Goal: Transaction & Acquisition: Purchase product/service

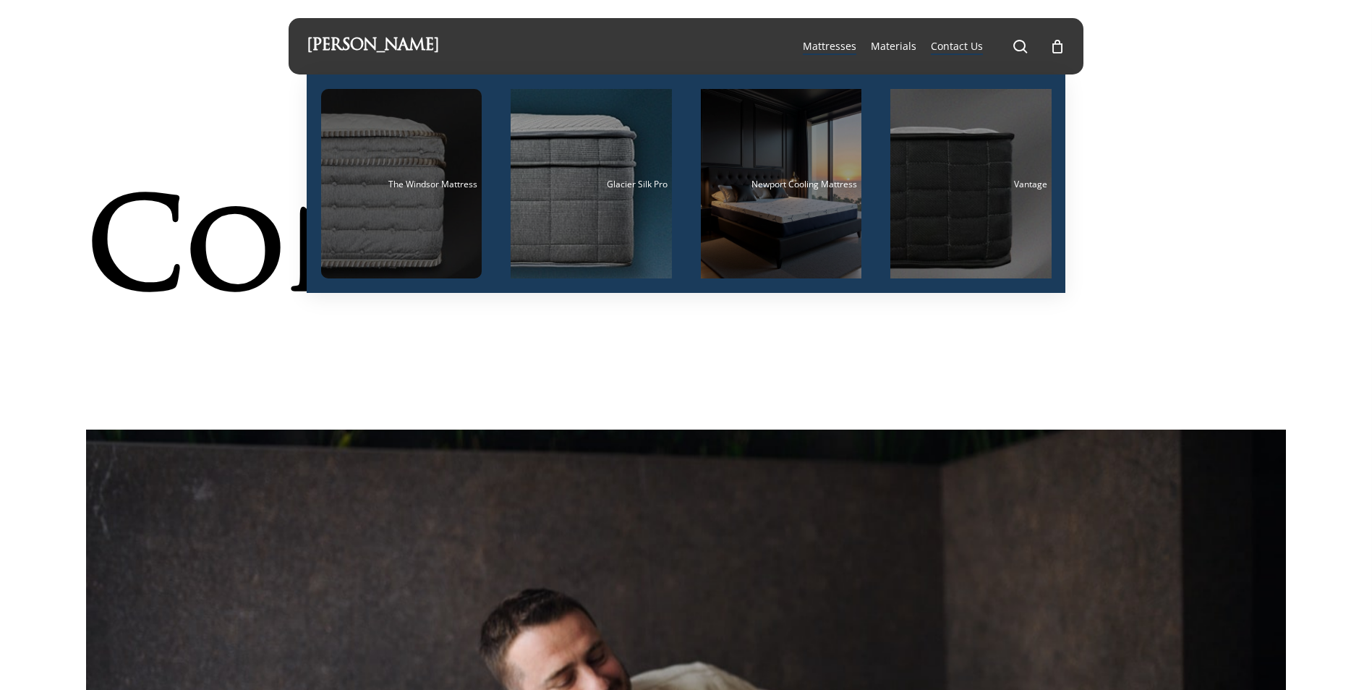
click at [396, 205] on div "Main Menu" at bounding box center [401, 184] width 161 height 190
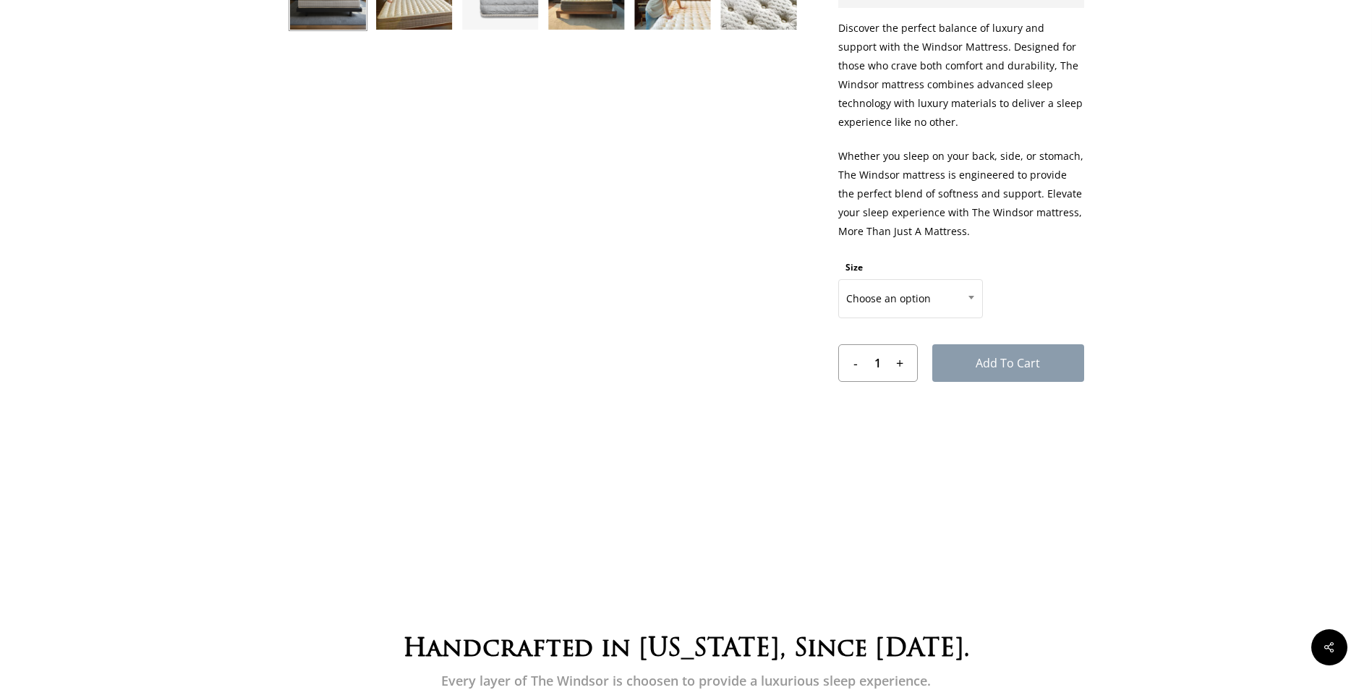
scroll to position [802, 0]
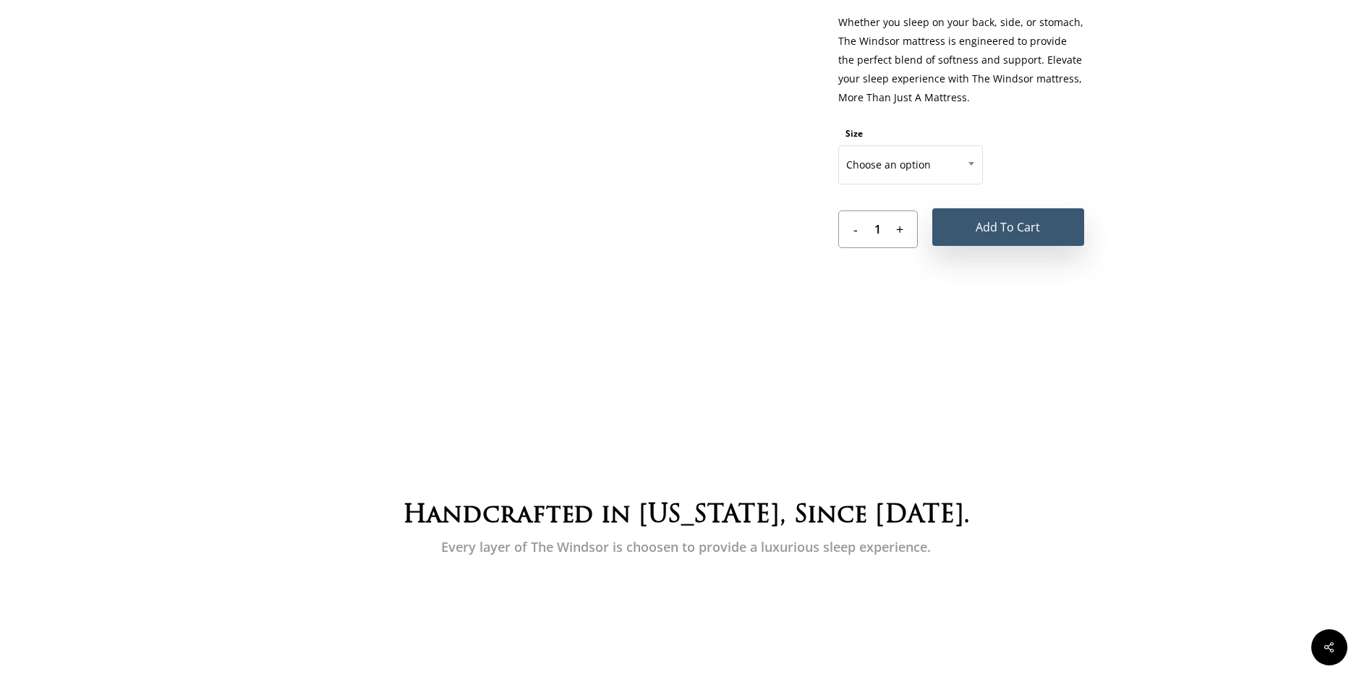
click at [1029, 245] on button "Add to cart" at bounding box center [1009, 227] width 152 height 38
click at [915, 242] on input "+" at bounding box center [904, 229] width 25 height 36
type input "2"
click at [979, 231] on button "Add to cart" at bounding box center [1009, 227] width 152 height 38
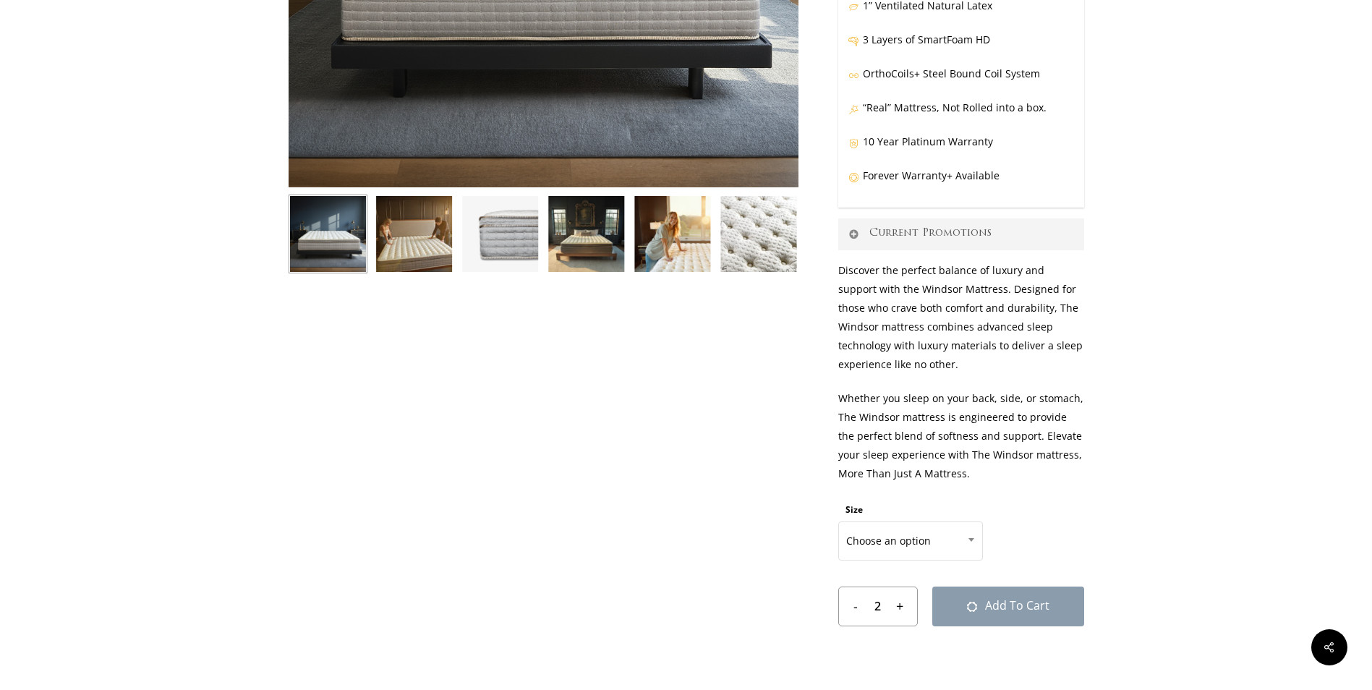
scroll to position [151, 0]
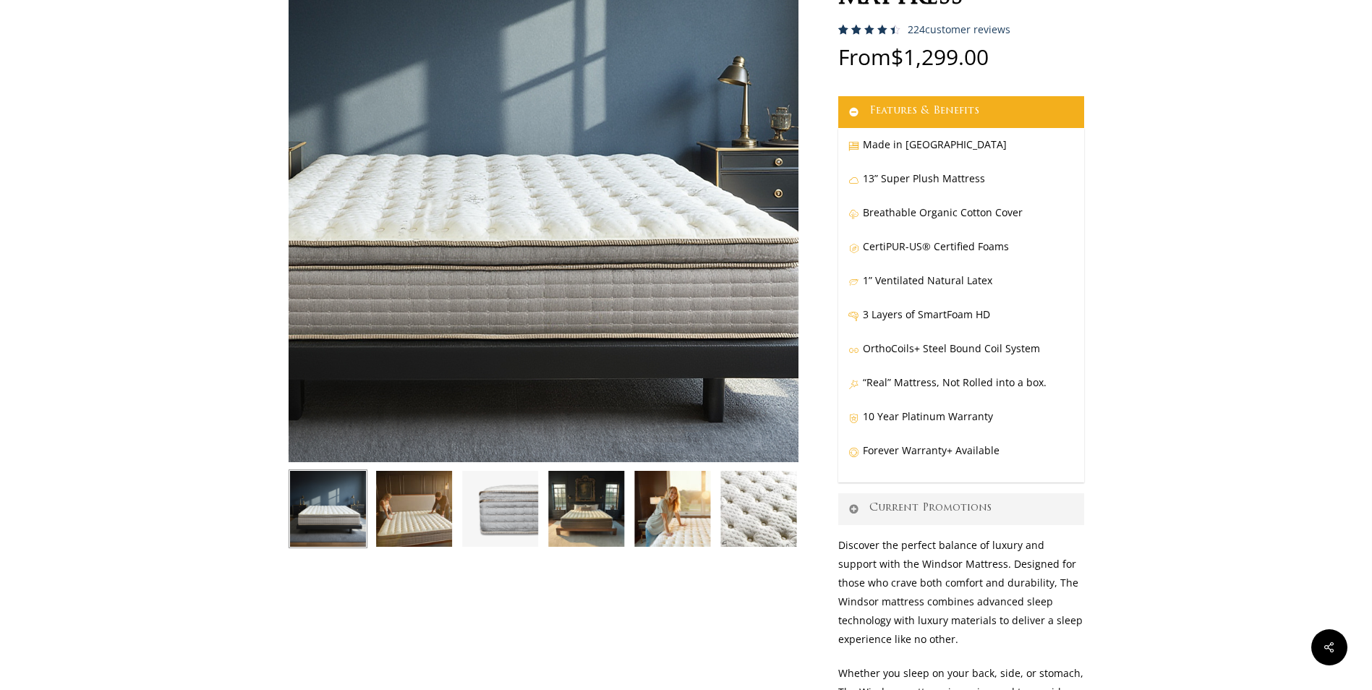
click at [590, 226] on img at bounding box center [497, 185] width 723 height 723
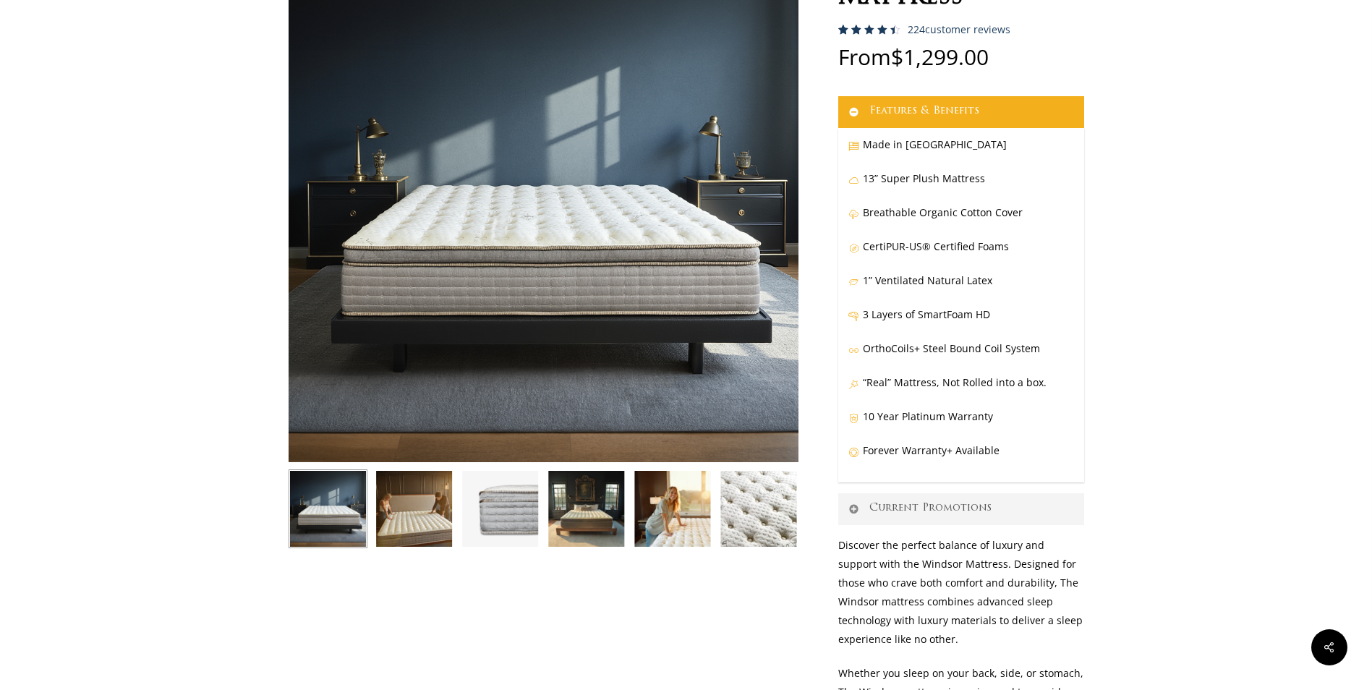
scroll to position [0, 0]
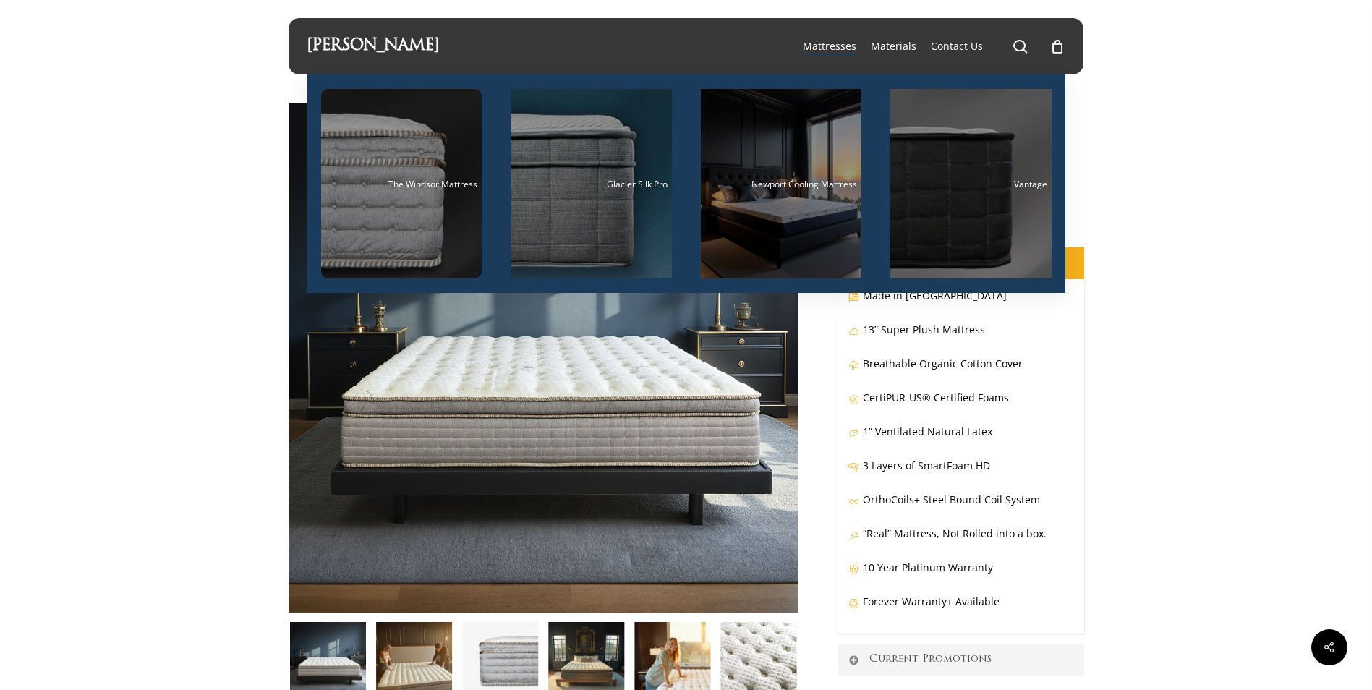
click at [906, 54] on li "Materials" at bounding box center [894, 46] width 60 height 56
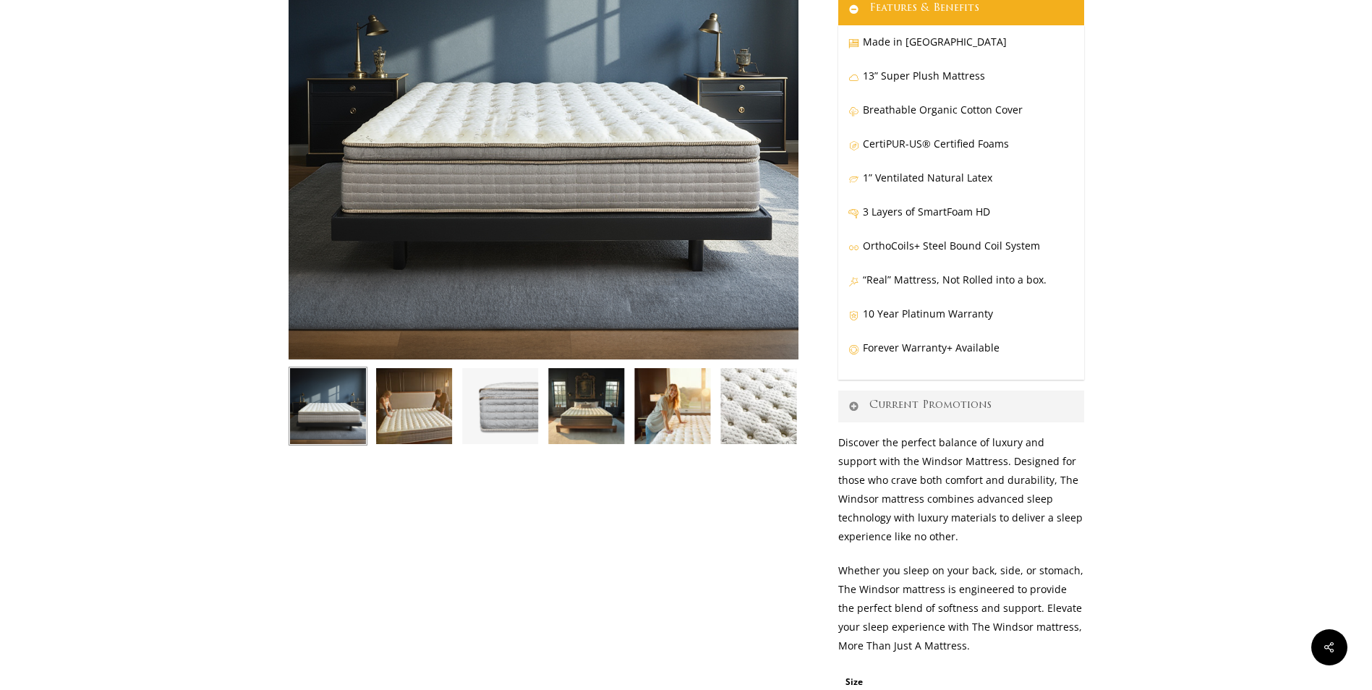
scroll to position [506, 0]
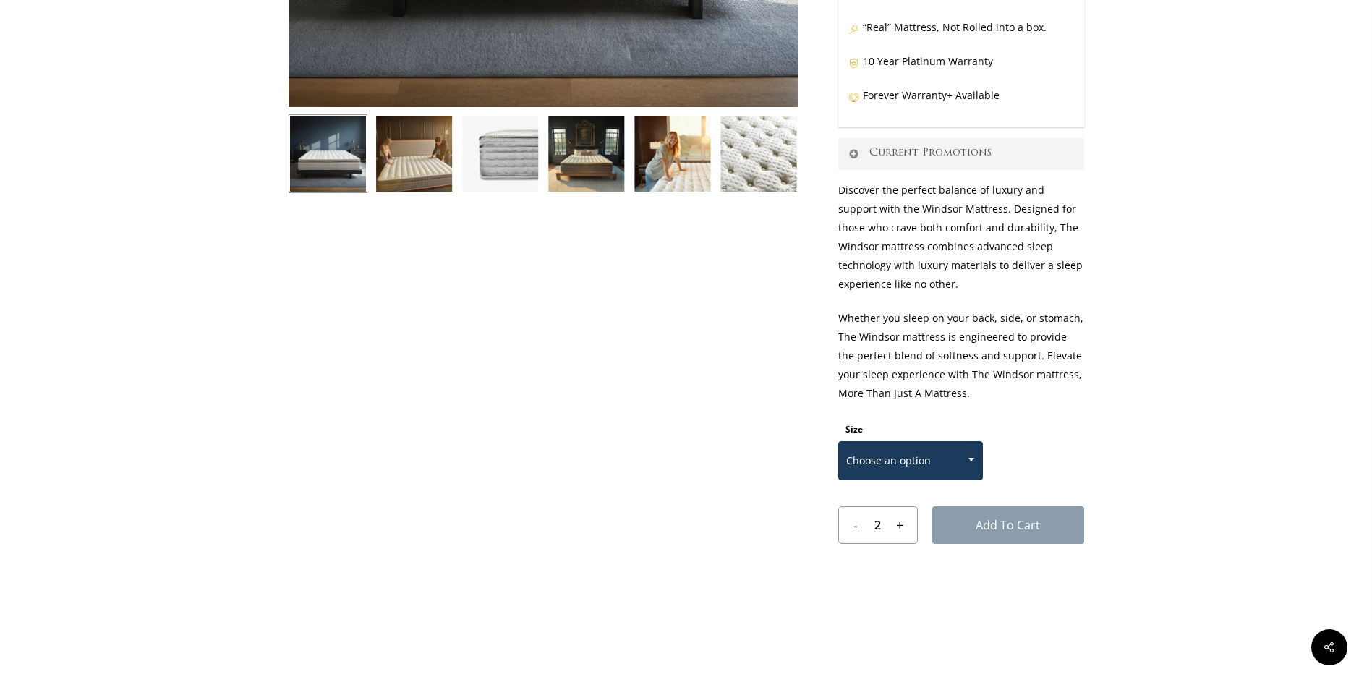
click at [914, 468] on span "Choose an option" at bounding box center [910, 461] width 143 height 30
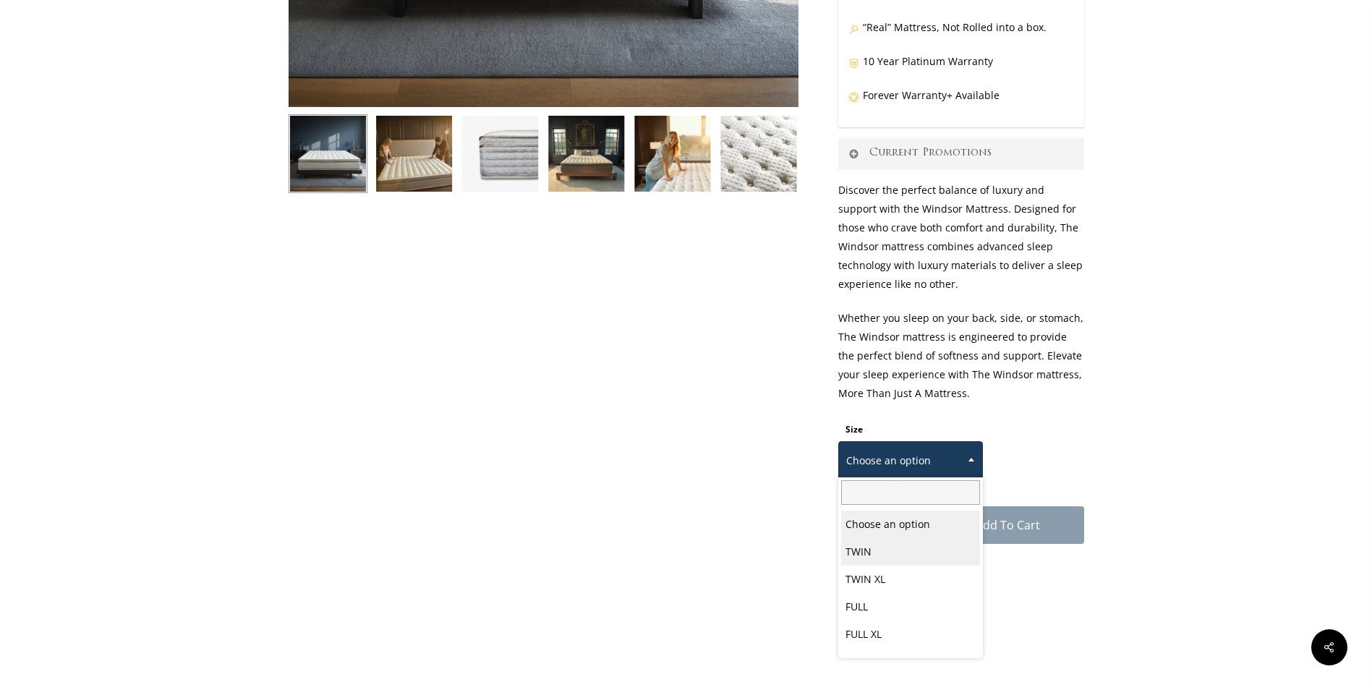
select select "TWIN"
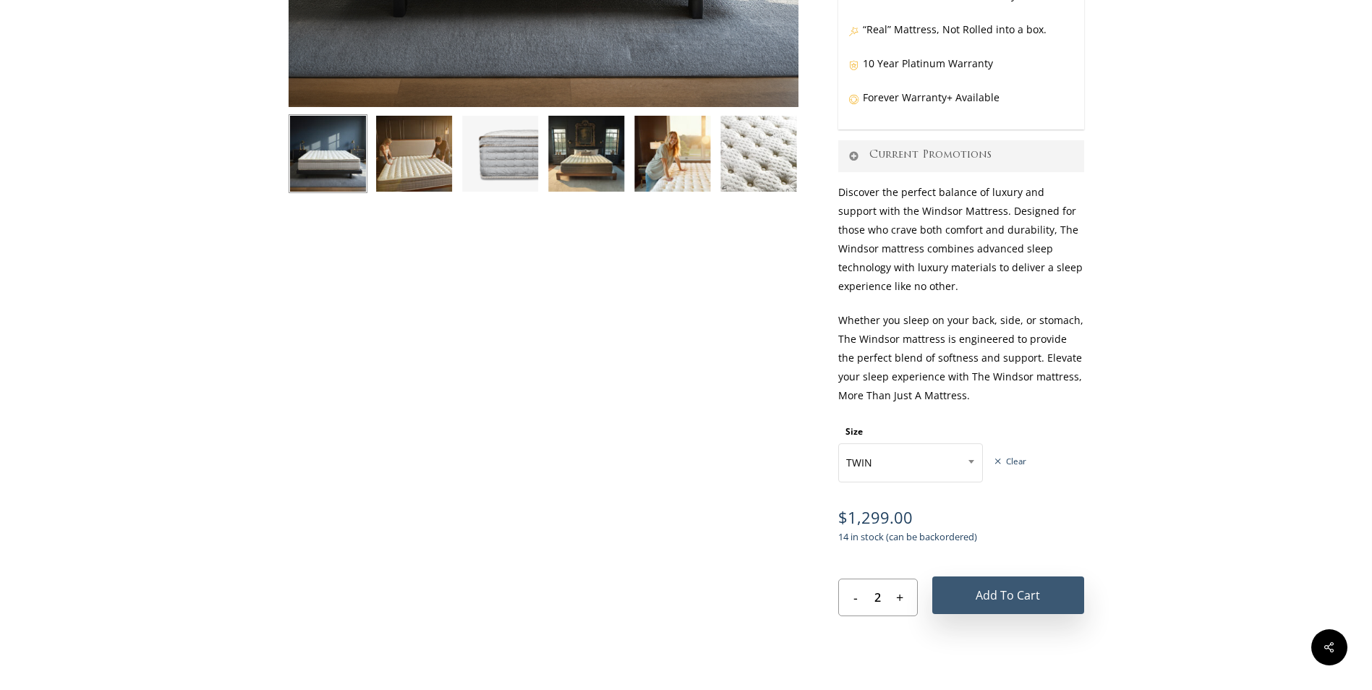
click at [1011, 589] on button "Add to cart" at bounding box center [1009, 596] width 152 height 38
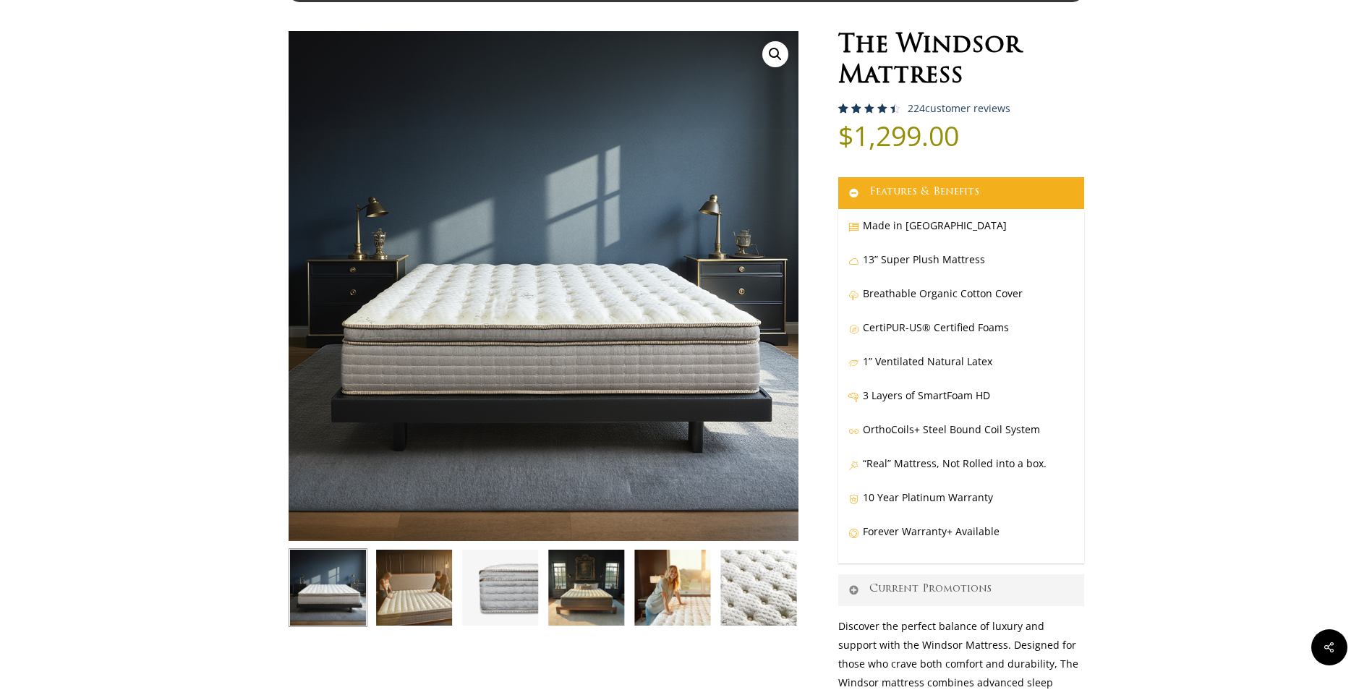
scroll to position [0, 0]
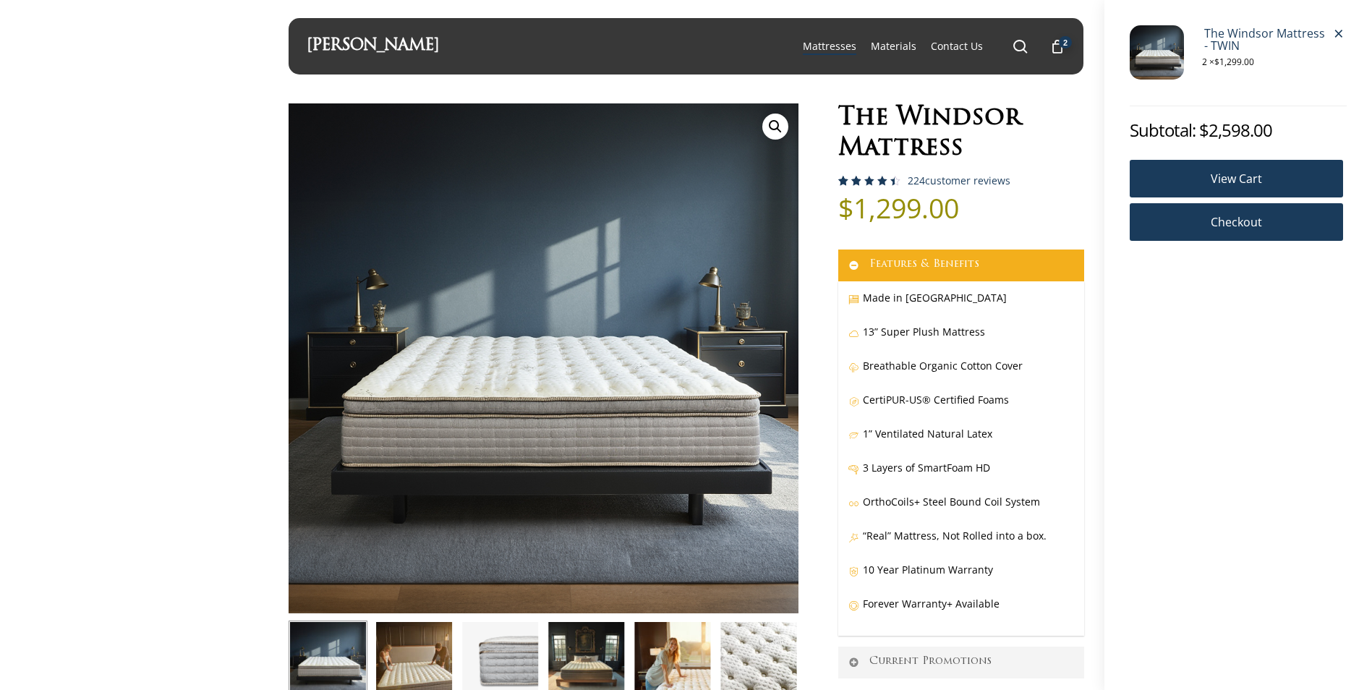
click at [1058, 43] on div "2" at bounding box center [1064, 43] width 16 height 16
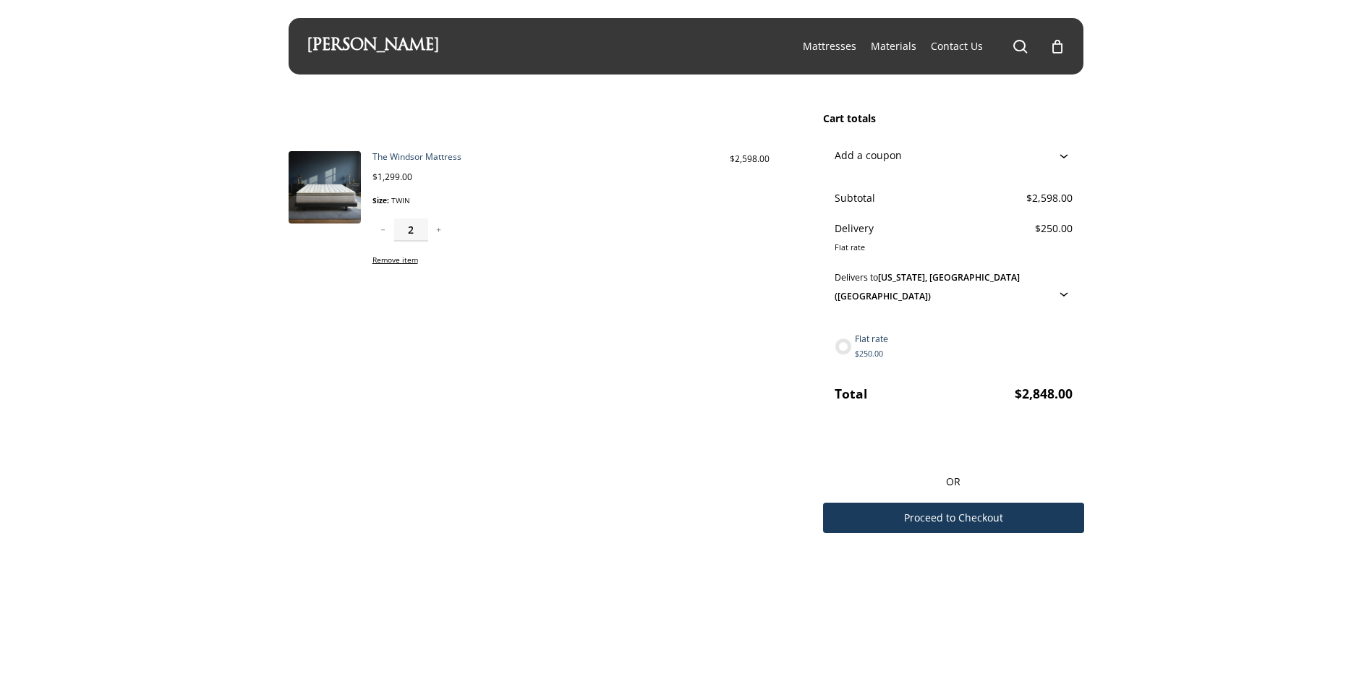
click at [1071, 285] on icon at bounding box center [1064, 293] width 17 height 17
select select "CA"
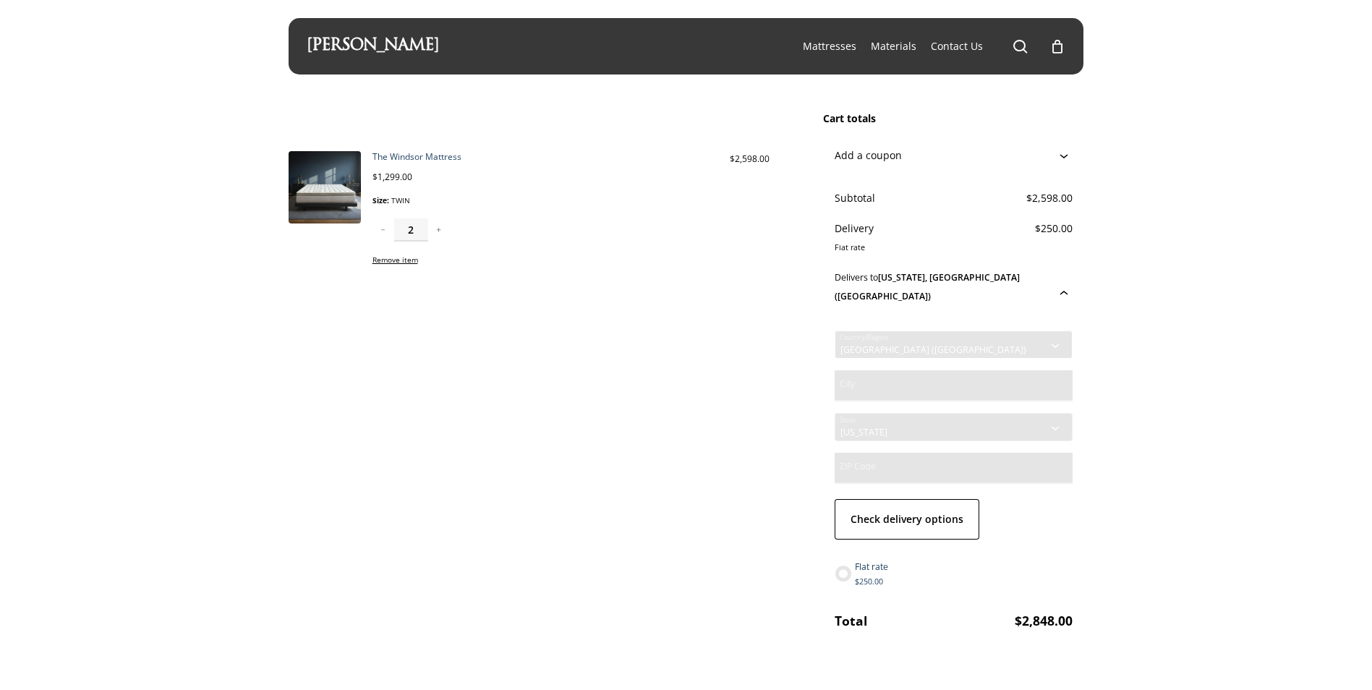
click at [944, 331] on select "United States (US)" at bounding box center [953, 344] width 237 height 27
click at [835, 331] on select "United States (US)" at bounding box center [953, 344] width 237 height 27
click at [923, 373] on input "City" at bounding box center [953, 386] width 237 height 32
click at [925, 332] on select "United States (US)" at bounding box center [953, 344] width 237 height 27
